Goal: Task Accomplishment & Management: Manage account settings

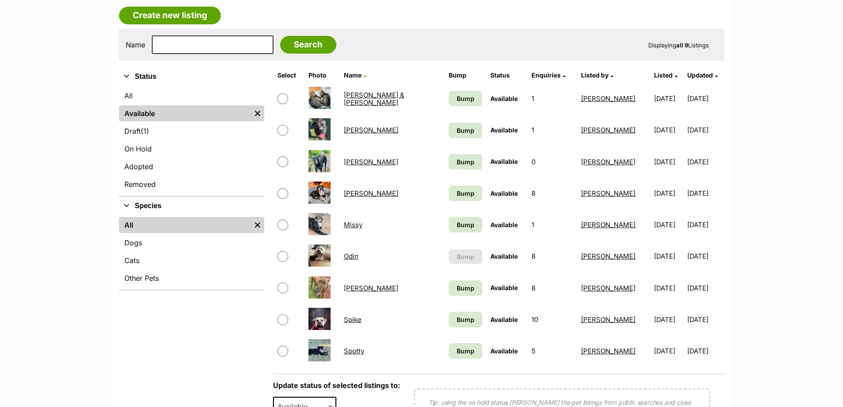
scroll to position [177, 0]
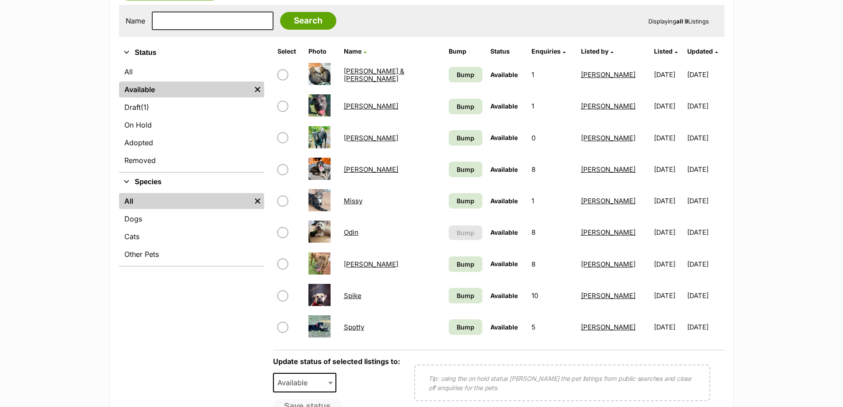
click at [362, 261] on link "[PERSON_NAME]" at bounding box center [371, 264] width 54 height 8
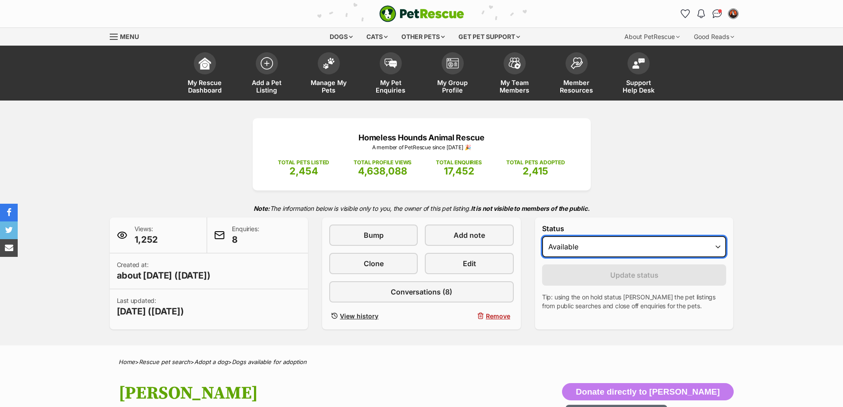
click at [582, 251] on select "Draft - not available as listing has enquires Available On hold Adopted" at bounding box center [634, 246] width 185 height 21
select select "rehomed"
click at [542, 236] on select "Draft - not available as listing has enquires Available On hold Adopted" at bounding box center [634, 246] width 185 height 21
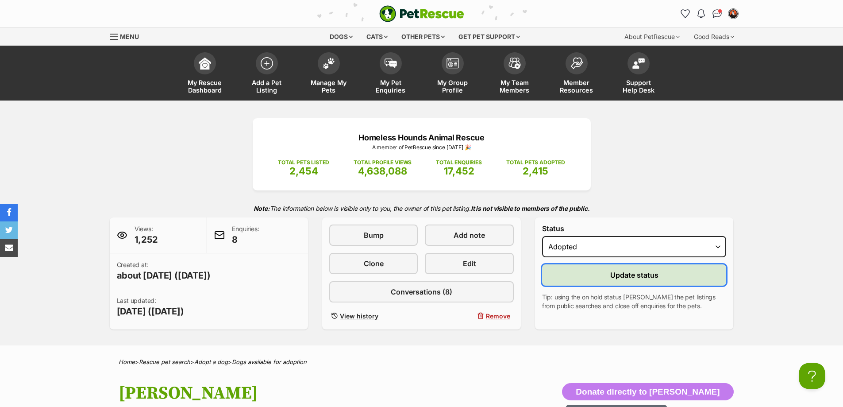
click at [586, 278] on button "Update status" at bounding box center [634, 274] width 185 height 21
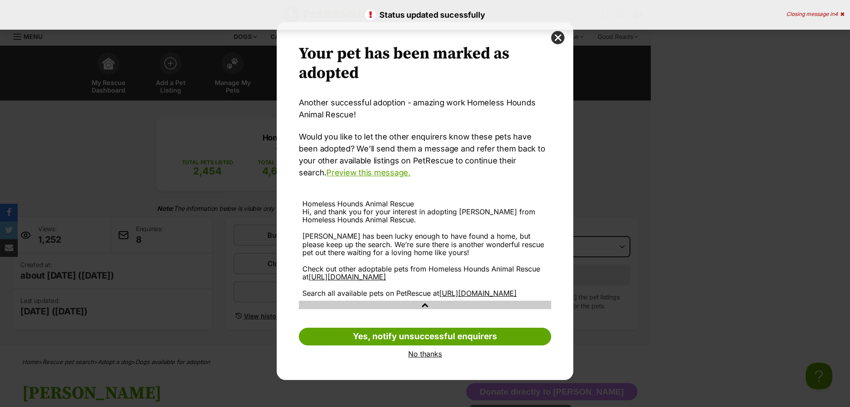
click at [421, 358] on link "No thanks" at bounding box center [425, 354] width 252 height 8
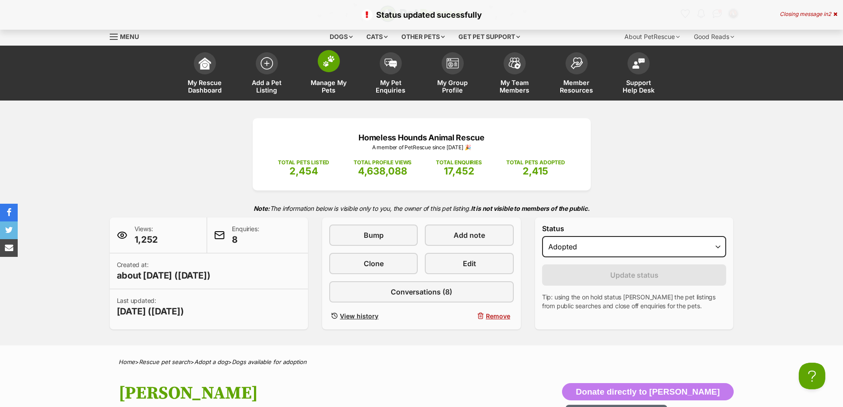
click at [331, 60] on img at bounding box center [329, 61] width 12 height 12
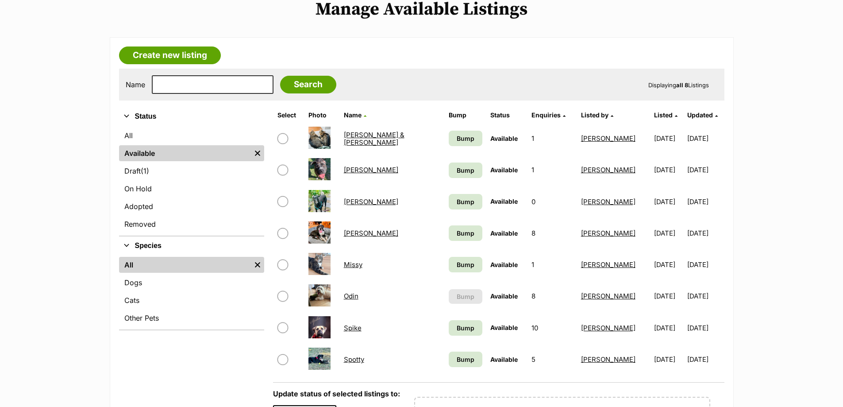
scroll to position [133, 0]
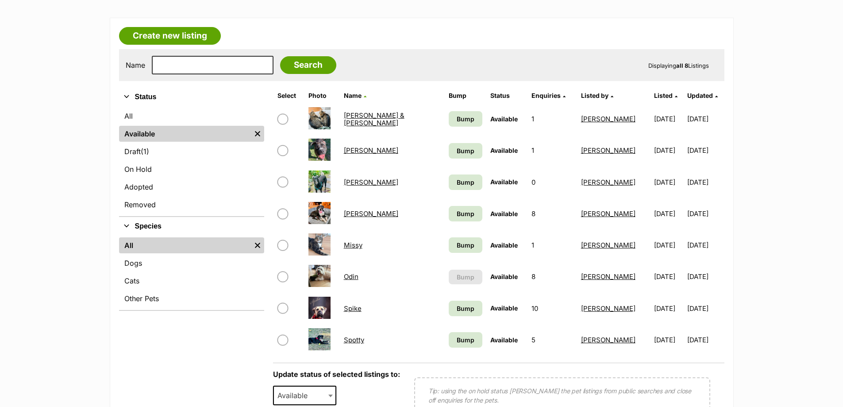
click at [364, 185] on link "[PERSON_NAME]" at bounding box center [371, 182] width 54 height 8
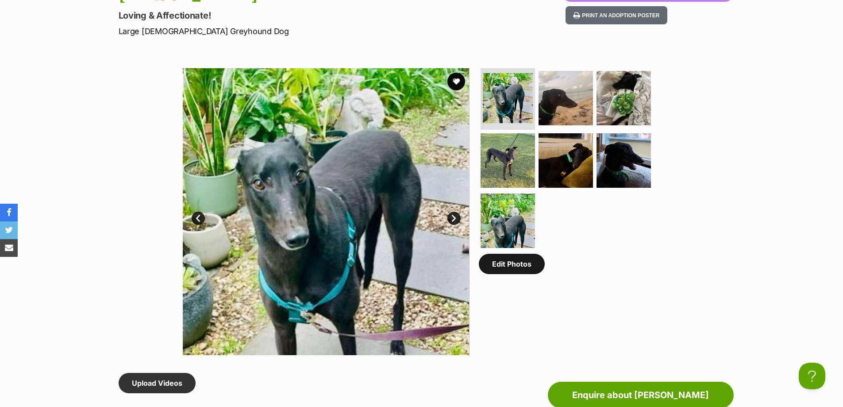
click at [517, 269] on link "Edit Photos" at bounding box center [512, 264] width 66 height 20
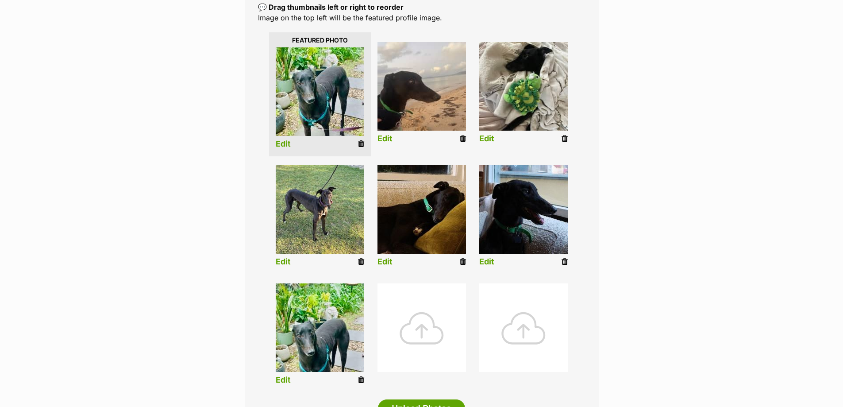
scroll to position [221, 0]
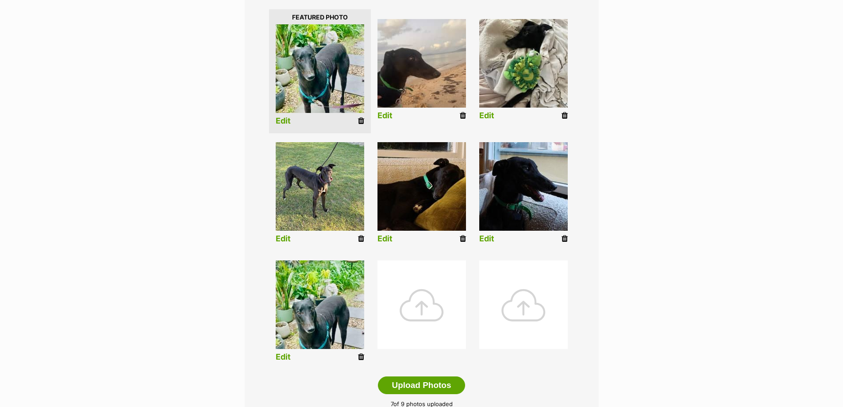
click at [359, 358] on icon at bounding box center [361, 357] width 6 height 8
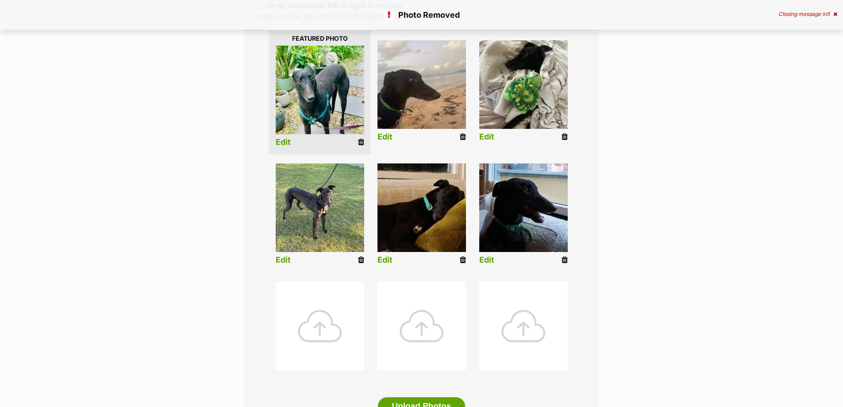
scroll to position [221, 0]
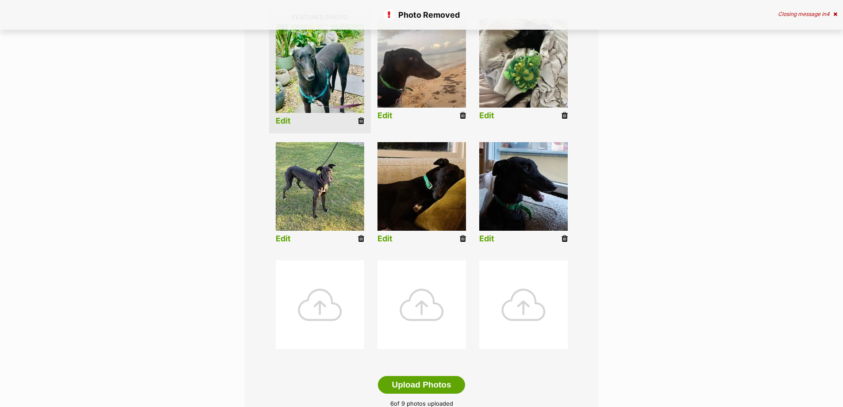
click at [332, 301] on div at bounding box center [320, 304] width 89 height 89
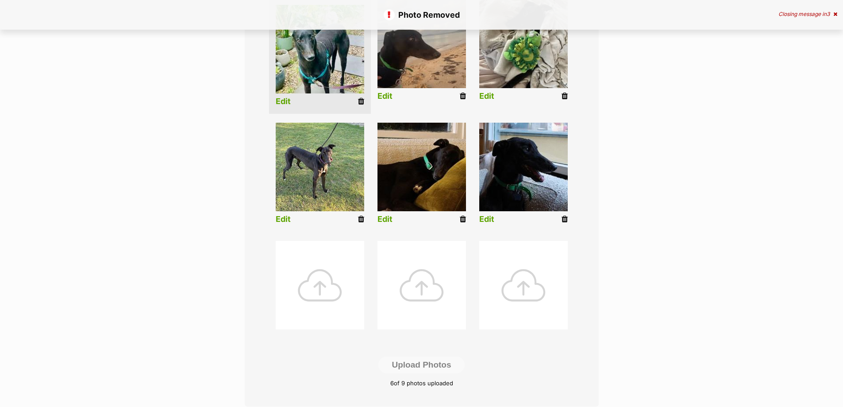
scroll to position [266, 0]
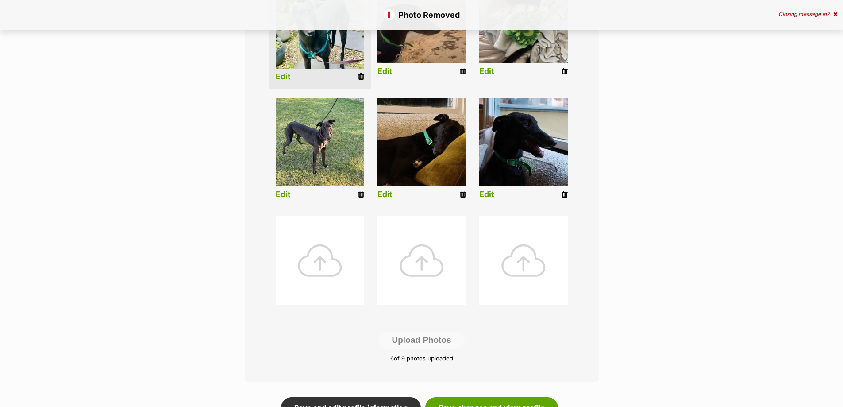
click at [320, 270] on div at bounding box center [320, 260] width 89 height 89
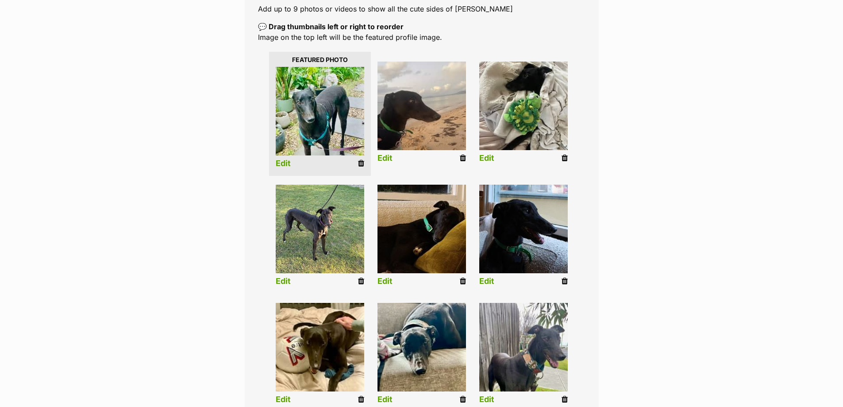
scroll to position [177, 0]
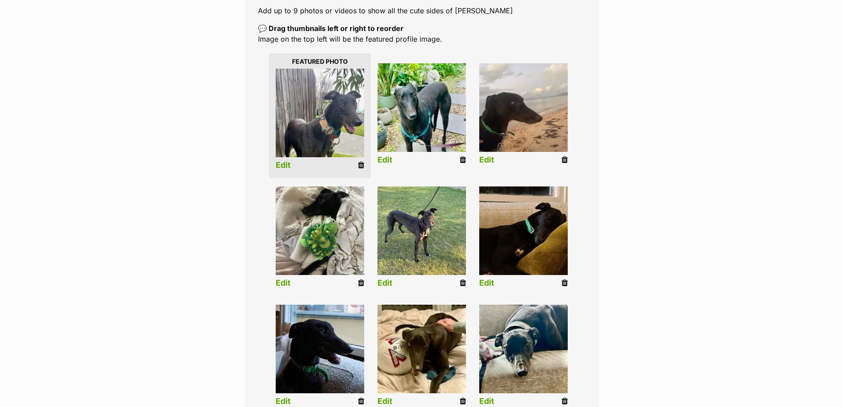
click at [283, 163] on link "Edit" at bounding box center [283, 165] width 15 height 9
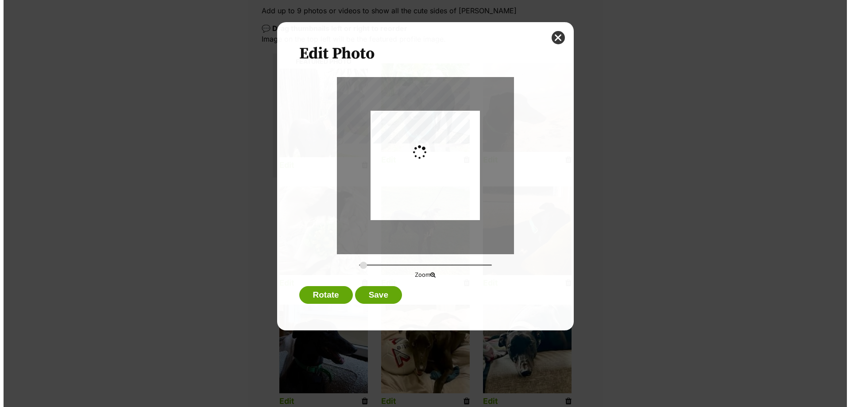
scroll to position [0, 0]
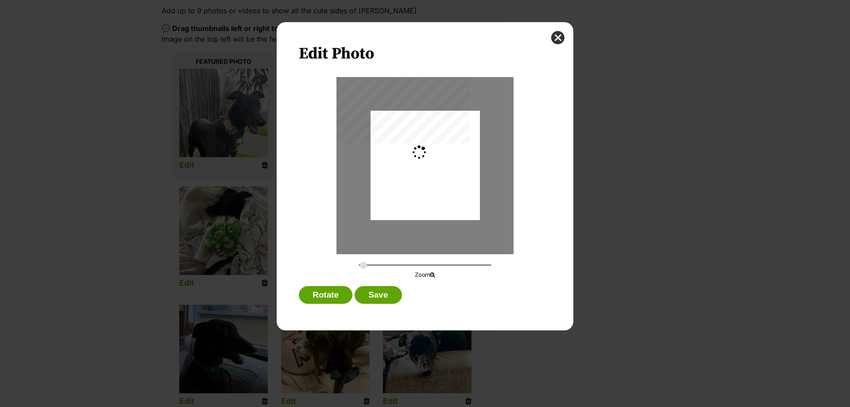
type input "0.2744"
drag, startPoint x: 441, startPoint y: 162, endPoint x: 419, endPoint y: 200, distance: 44.4
click at [419, 200] on div "Dialog Window - Close (Press escape to close)" at bounding box center [424, 203] width 109 height 205
click at [378, 295] on button "Save" at bounding box center [377, 295] width 47 height 18
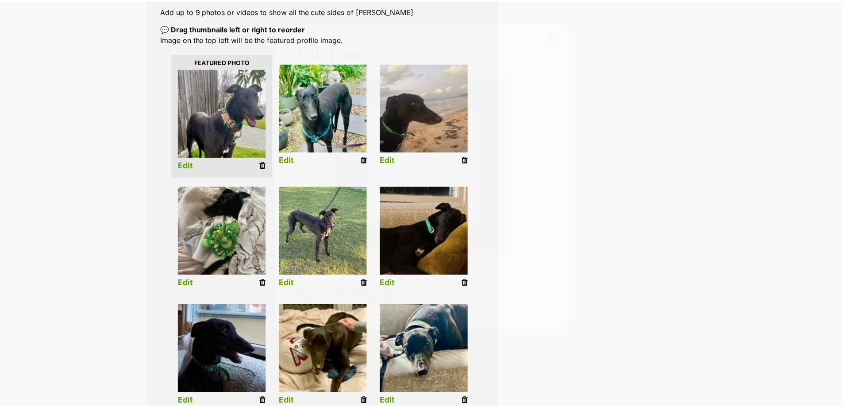
scroll to position [177, 0]
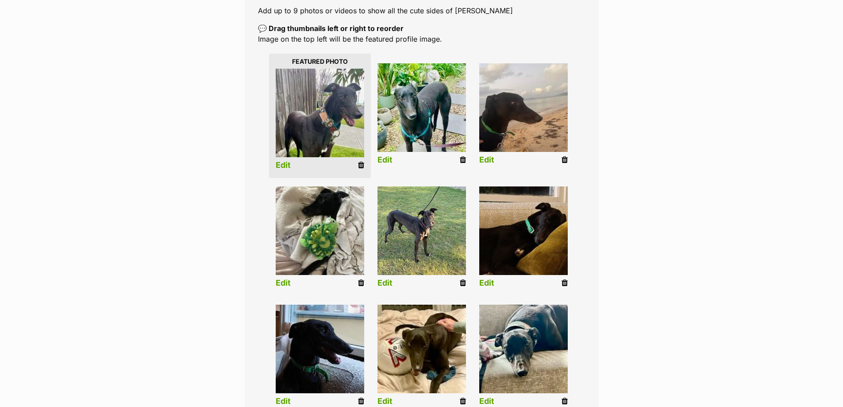
click at [284, 166] on link "Edit" at bounding box center [283, 165] width 15 height 9
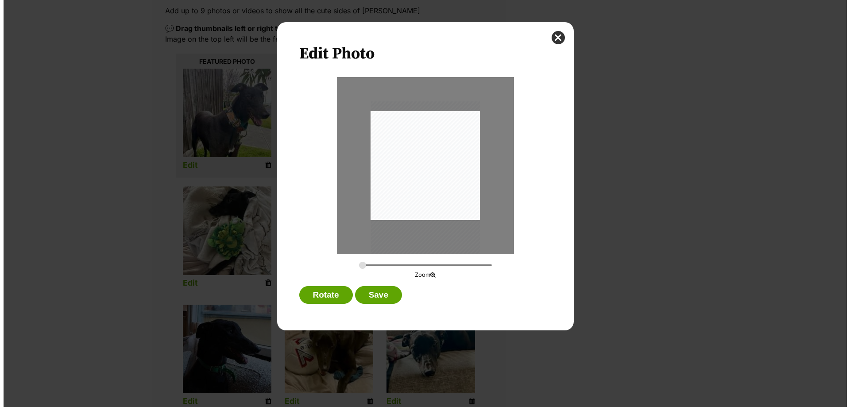
scroll to position [0, 0]
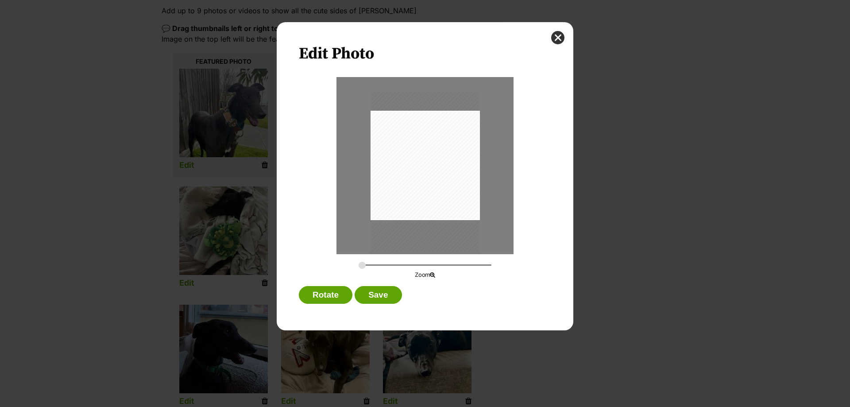
drag, startPoint x: 442, startPoint y: 193, endPoint x: 440, endPoint y: 185, distance: 8.9
click at [440, 185] on div "Dialog Window - Close (Press escape to close)" at bounding box center [424, 194] width 109 height 205
click at [385, 296] on button "Save" at bounding box center [377, 295] width 47 height 18
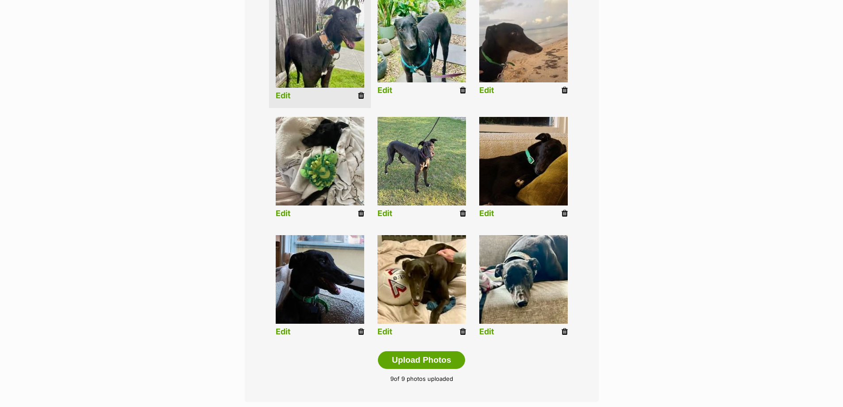
scroll to position [266, 0]
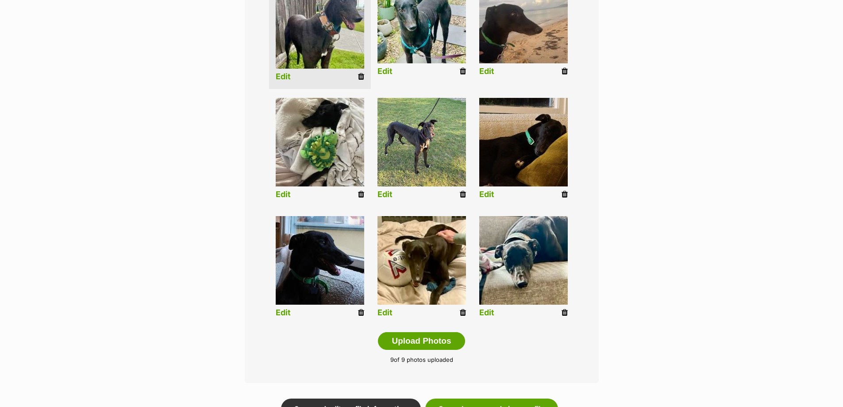
click at [487, 312] on link "Edit" at bounding box center [486, 312] width 15 height 9
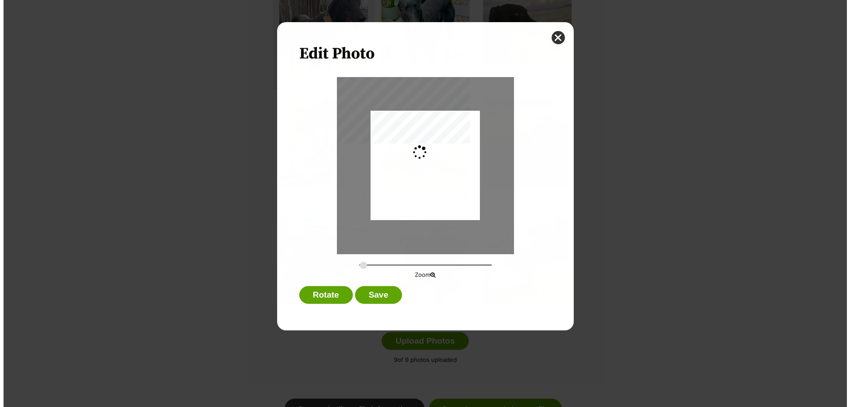
scroll to position [0, 0]
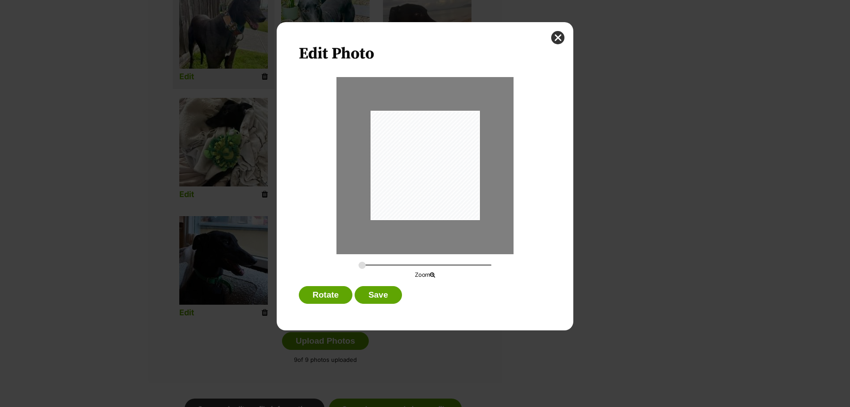
drag, startPoint x: 458, startPoint y: 173, endPoint x: 448, endPoint y: 187, distance: 17.6
click at [454, 189] on div "Dialog Window - Close (Press escape to close)" at bounding box center [425, 165] width 110 height 109
drag, startPoint x: 416, startPoint y: 161, endPoint x: 419, endPoint y: 184, distance: 23.2
click at [419, 184] on div "Dialog Window - Close (Press escape to close)" at bounding box center [425, 165] width 110 height 109
click at [419, 185] on div "Dialog Window - Close (Press escape to close)" at bounding box center [425, 165] width 110 height 109
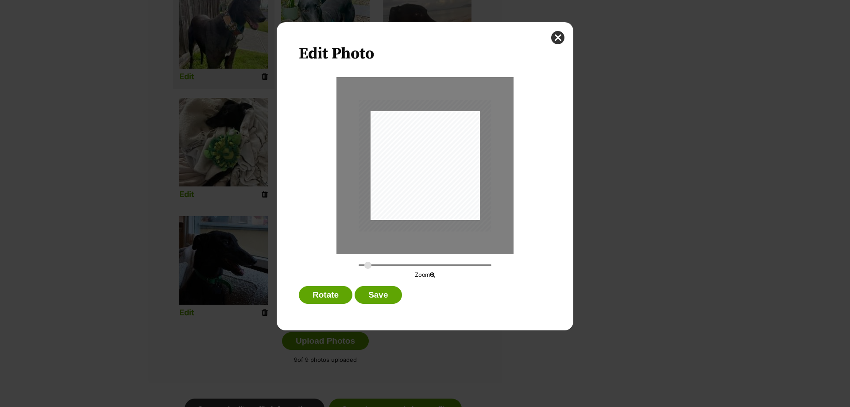
type input "0.3326"
click at [368, 263] on input "Dialog Window - Close (Press escape to close)" at bounding box center [424, 265] width 133 height 8
click at [365, 296] on button "Save" at bounding box center [377, 295] width 47 height 18
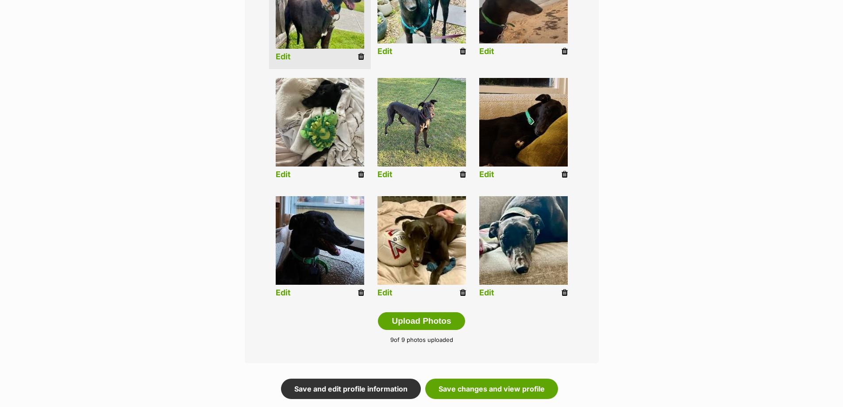
scroll to position [310, 0]
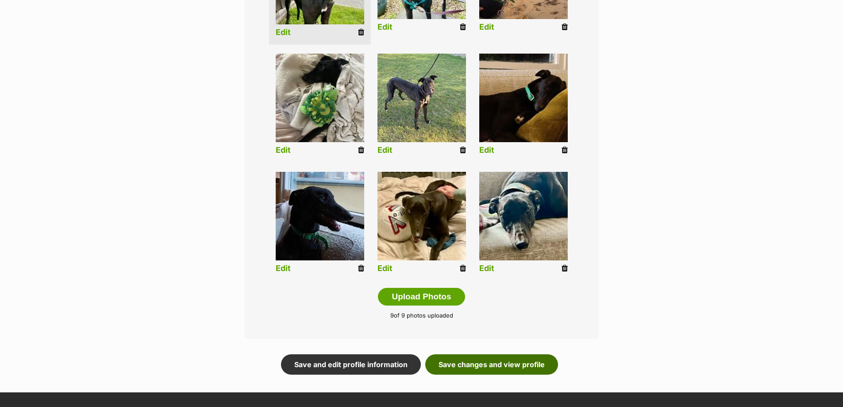
click at [523, 367] on link "Save changes and view profile" at bounding box center [491, 364] width 133 height 20
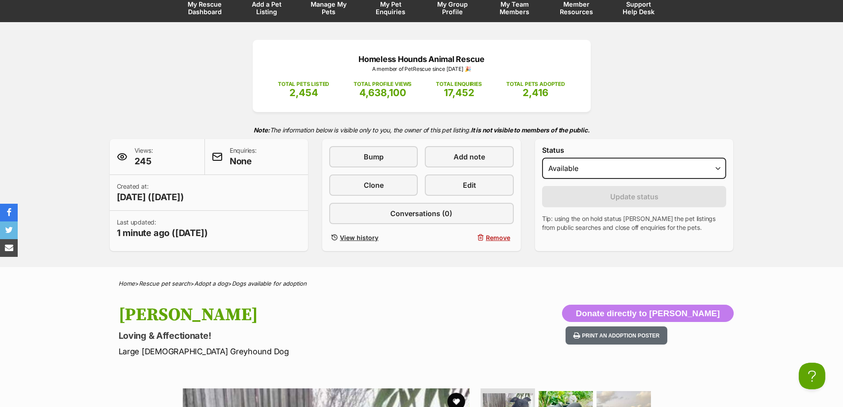
scroll to position [44, 0]
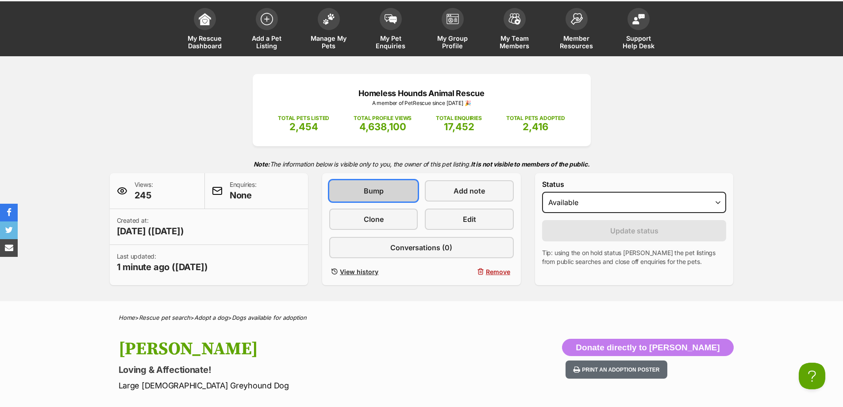
click at [405, 191] on link "Bump" at bounding box center [373, 190] width 89 height 21
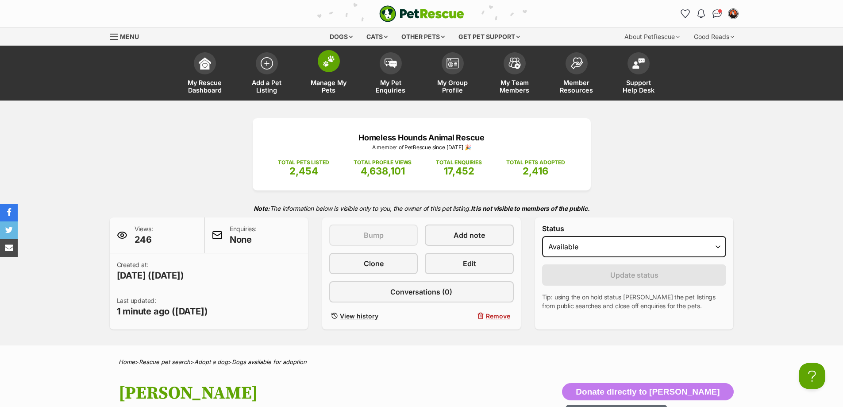
click at [321, 80] on span "Manage My Pets" at bounding box center [329, 86] width 40 height 15
